Goal: Check status: Check status

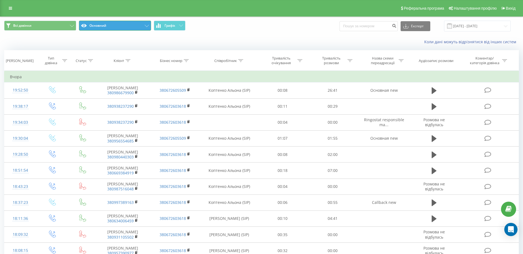
click at [87, 23] on button "Основний" at bounding box center [115, 26] width 72 height 10
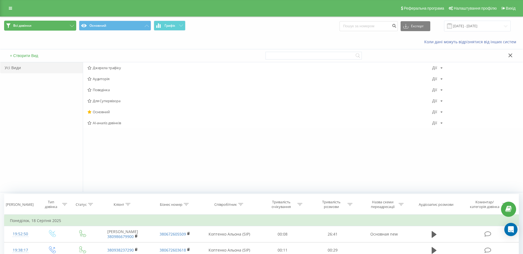
click at [47, 26] on button "Всі дзвінки" at bounding box center [40, 26] width 72 height 10
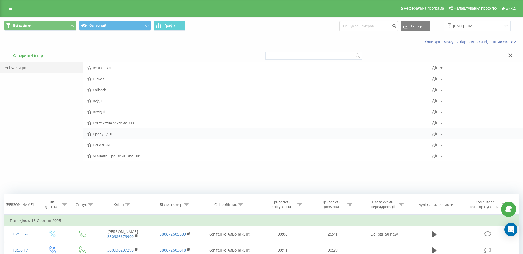
click at [107, 136] on span "Пропущені" at bounding box center [260, 134] width 345 height 4
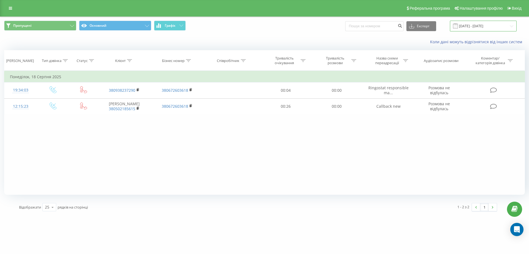
click at [462, 29] on input "[DATE] - [DATE]" at bounding box center [483, 26] width 67 height 11
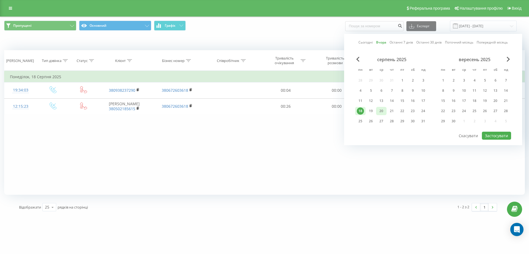
click at [385, 111] on div "20" at bounding box center [381, 111] width 10 height 8
click at [359, 110] on div "18" at bounding box center [360, 110] width 7 height 7
click at [495, 132] on button "Застосувати" at bounding box center [495, 136] width 29 height 8
type input "[DATE] - [DATE]"
